Goal: Navigation & Orientation: Find specific page/section

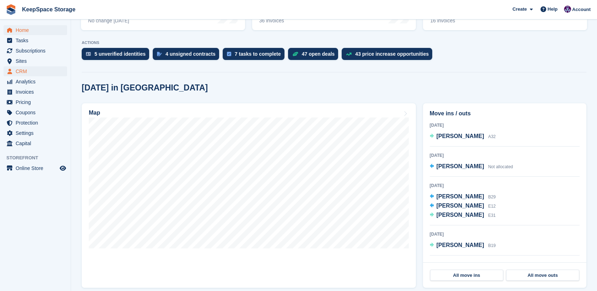
scroll to position [128, 0]
click at [27, 72] on span "CRM" at bounding box center [37, 71] width 43 height 10
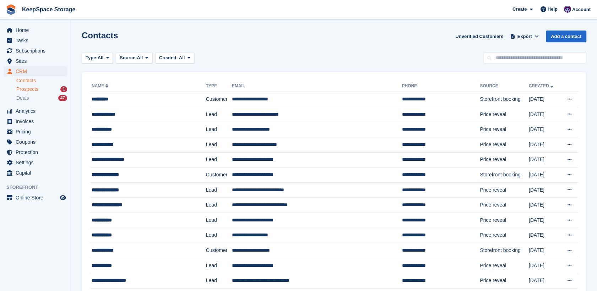
click at [24, 90] on span "Prospects" at bounding box center [27, 89] width 22 height 7
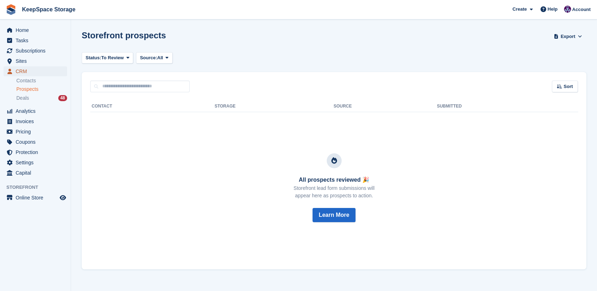
click at [23, 70] on span "CRM" at bounding box center [37, 71] width 43 height 10
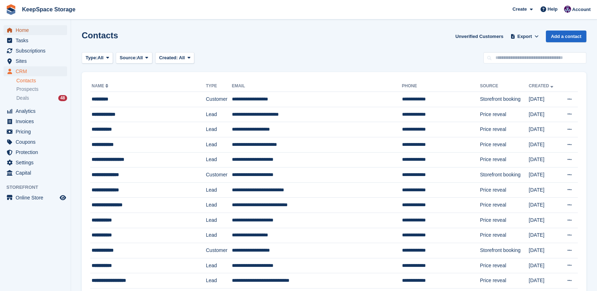
click at [25, 33] on span "Home" at bounding box center [37, 30] width 43 height 10
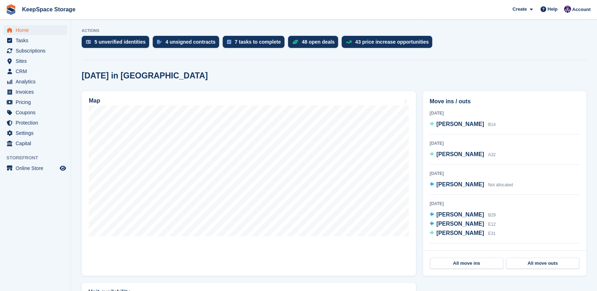
scroll to position [141, 0]
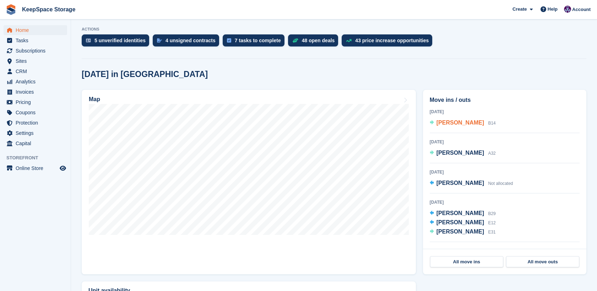
click at [461, 124] on span "Zack Feve" at bounding box center [461, 123] width 48 height 6
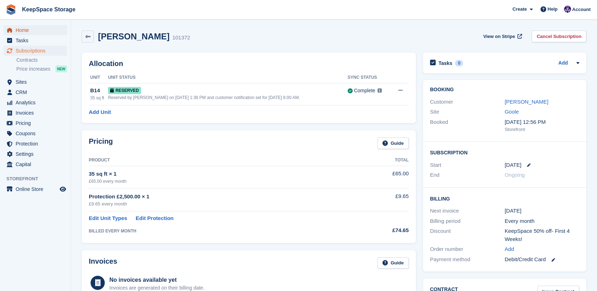
click at [23, 30] on span "Home" at bounding box center [37, 30] width 43 height 10
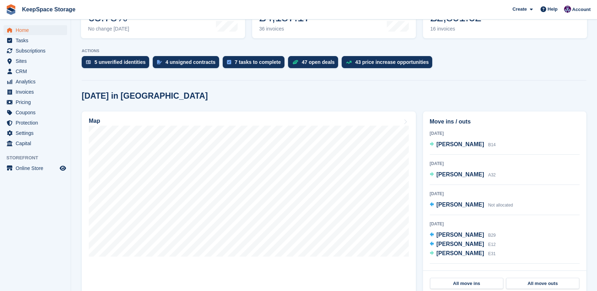
scroll to position [121, 0]
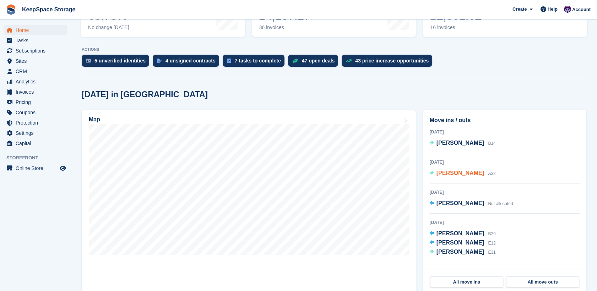
click at [446, 175] on span "[PERSON_NAME]" at bounding box center [461, 173] width 48 height 6
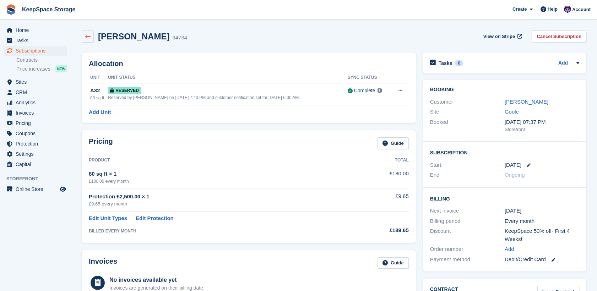
click at [88, 38] on icon at bounding box center [87, 36] width 5 height 5
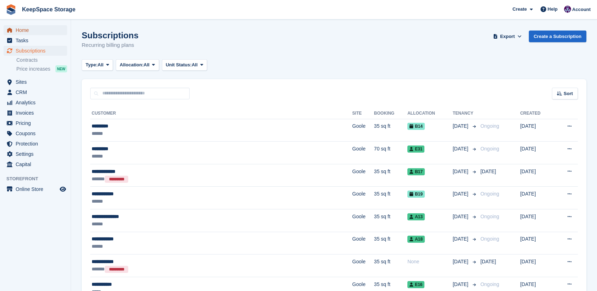
click at [18, 32] on span "Home" at bounding box center [37, 30] width 43 height 10
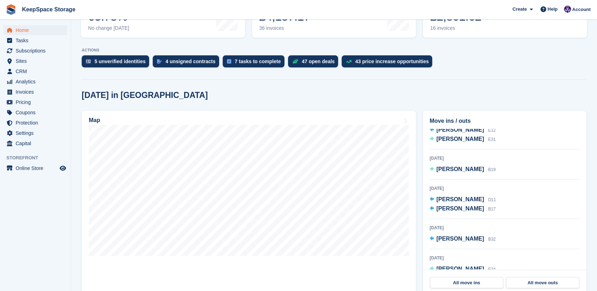
scroll to position [119, 0]
